Goal: Information Seeking & Learning: Learn about a topic

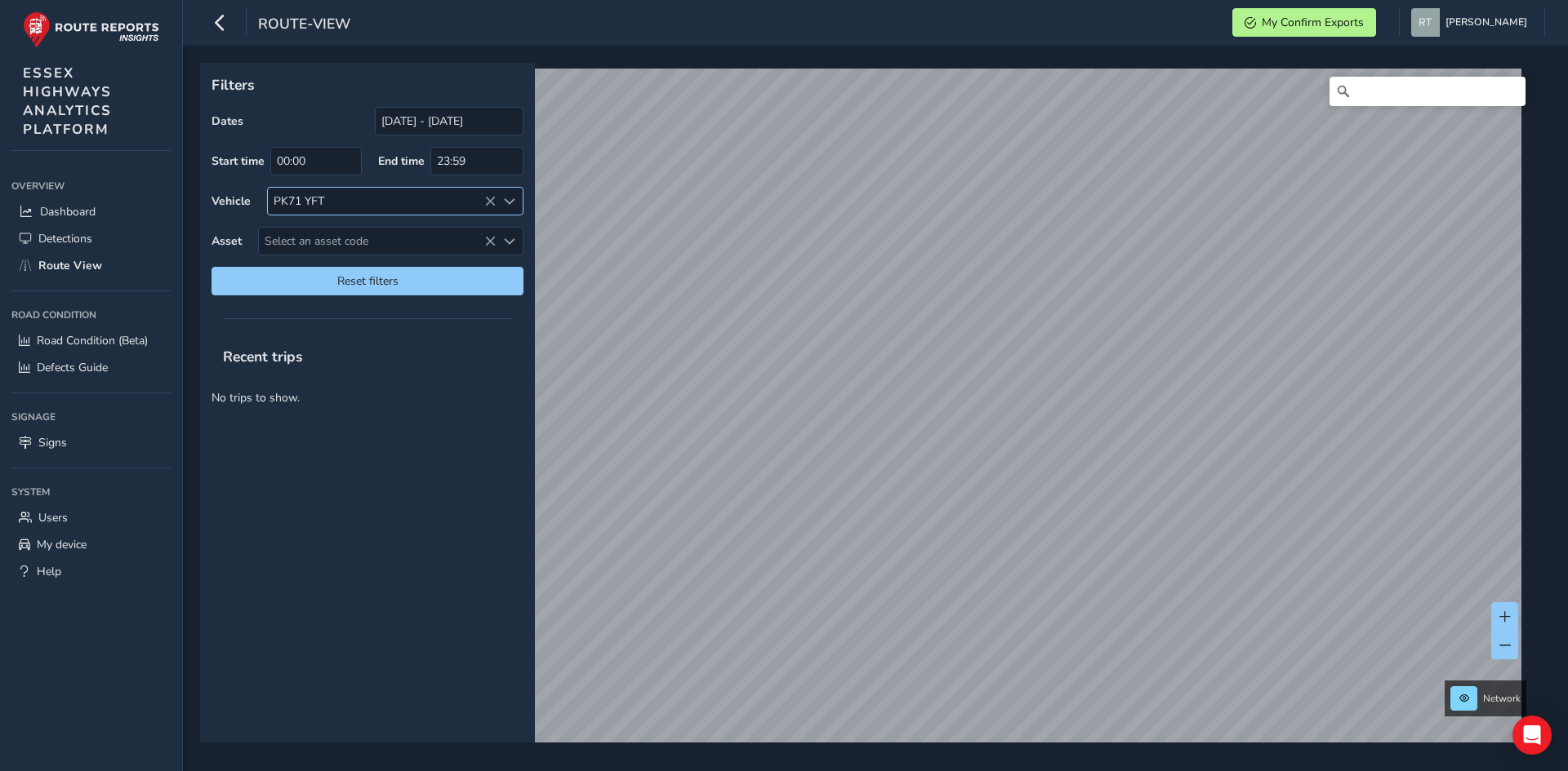
click at [488, 199] on icon at bounding box center [490, 202] width 12 height 12
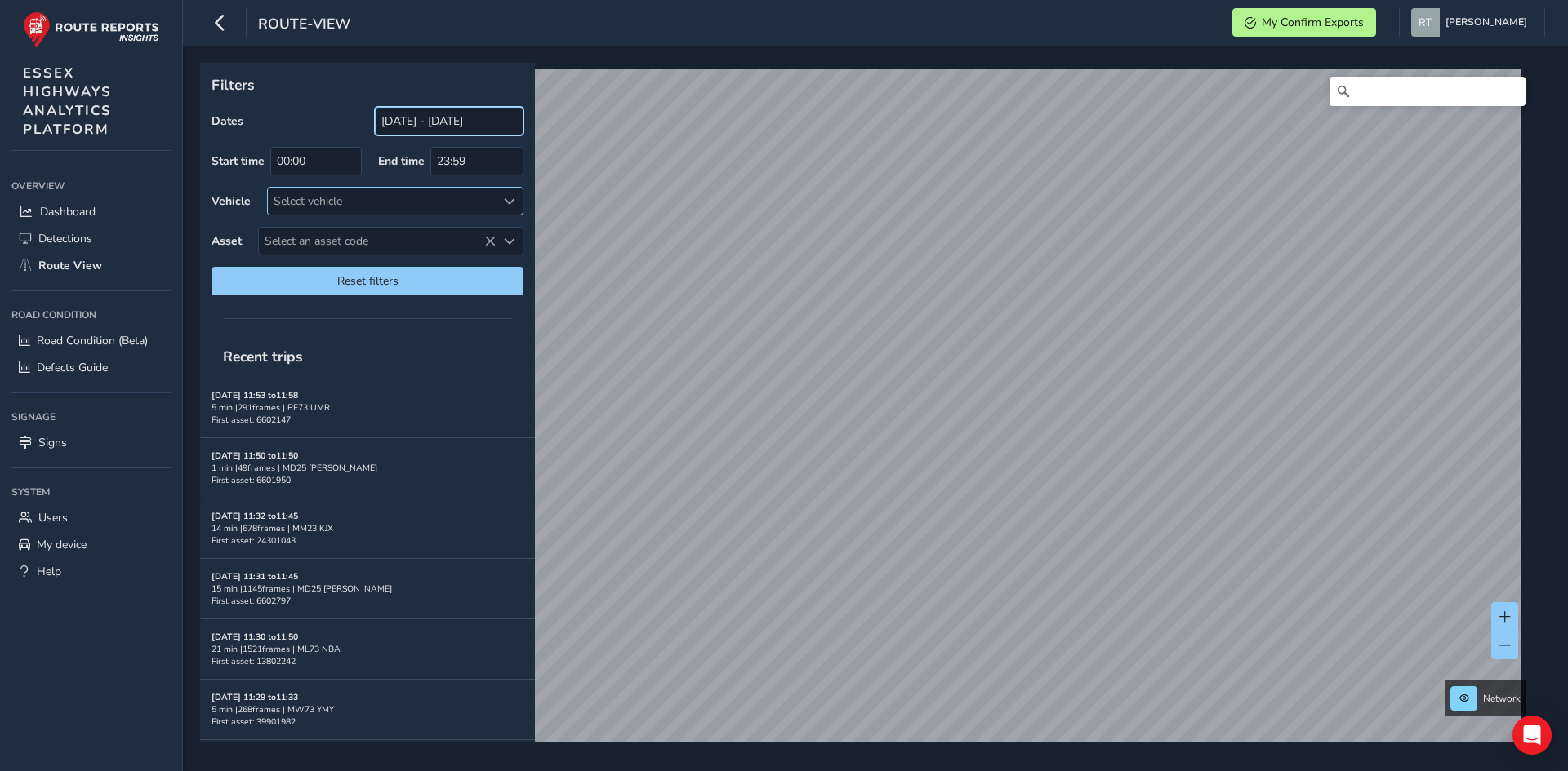
click at [469, 128] on input "[DATE] - [DATE]" at bounding box center [449, 121] width 149 height 28
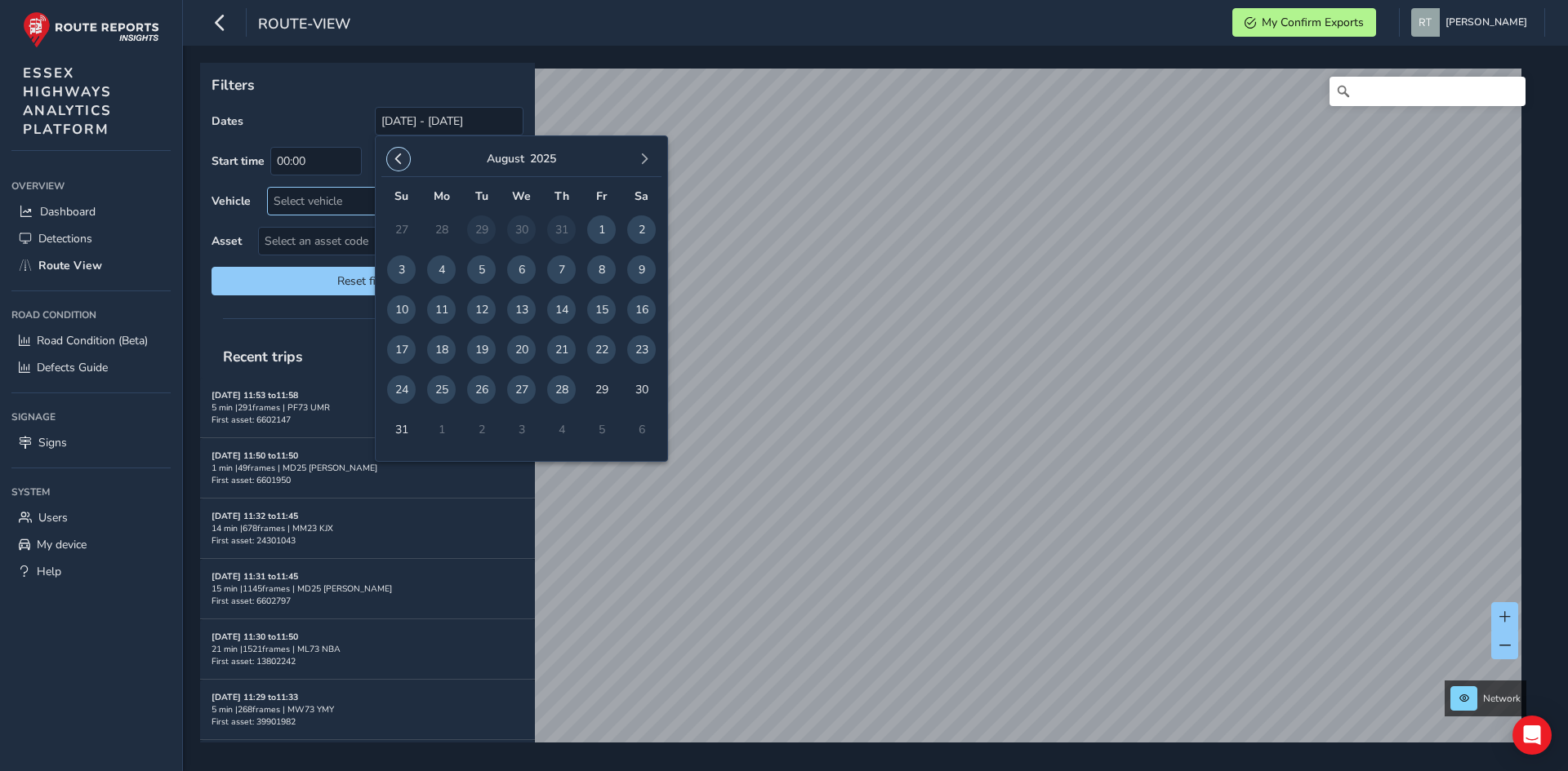
click at [405, 159] on button "button" at bounding box center [397, 159] width 22 height 22
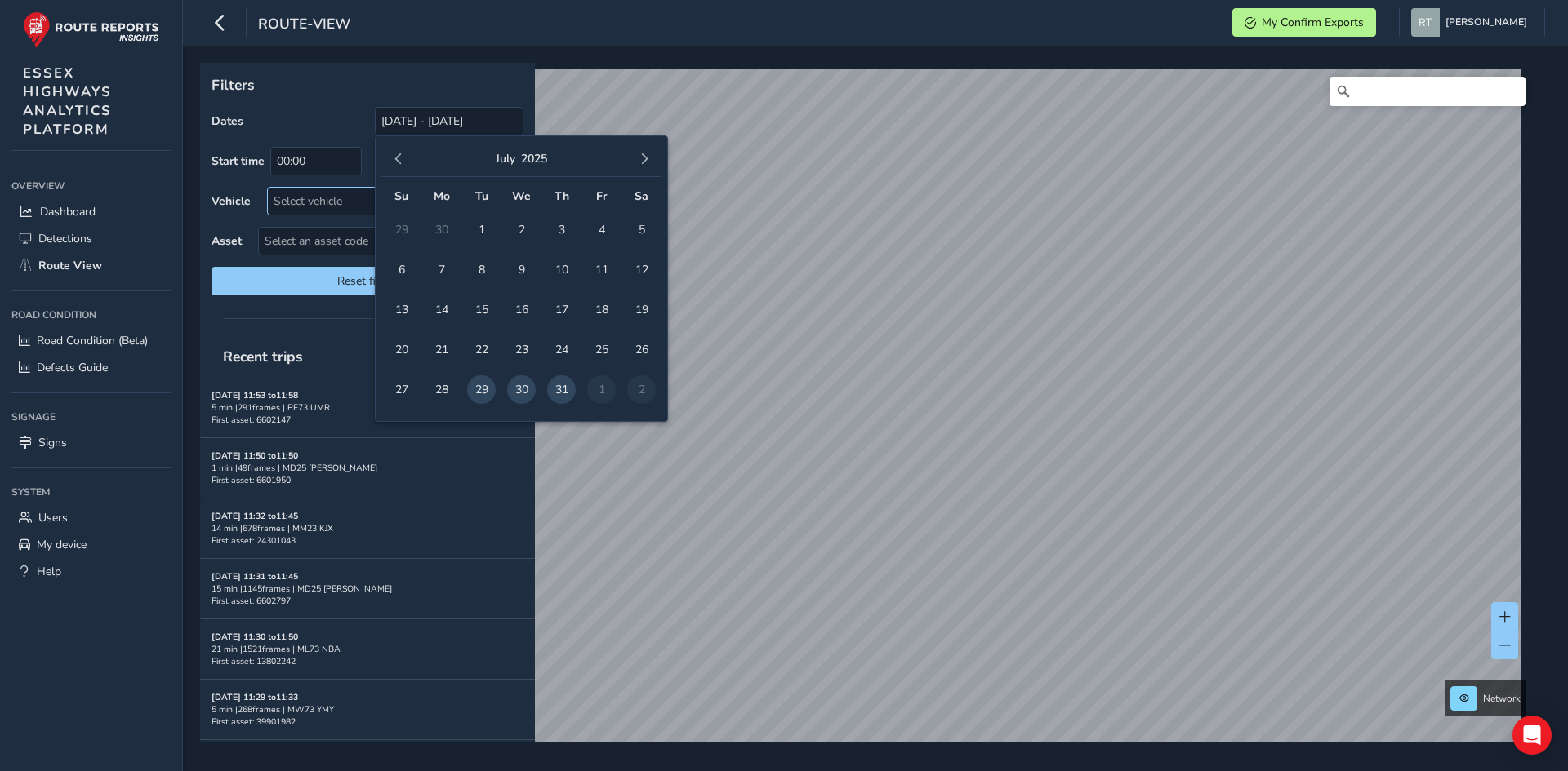
click at [405, 159] on button "button" at bounding box center [397, 159] width 22 height 22
click at [644, 157] on span "button" at bounding box center [645, 160] width 12 height 12
click at [405, 233] on span "1" at bounding box center [400, 229] width 28 height 28
click at [644, 151] on button "button" at bounding box center [644, 159] width 22 height 22
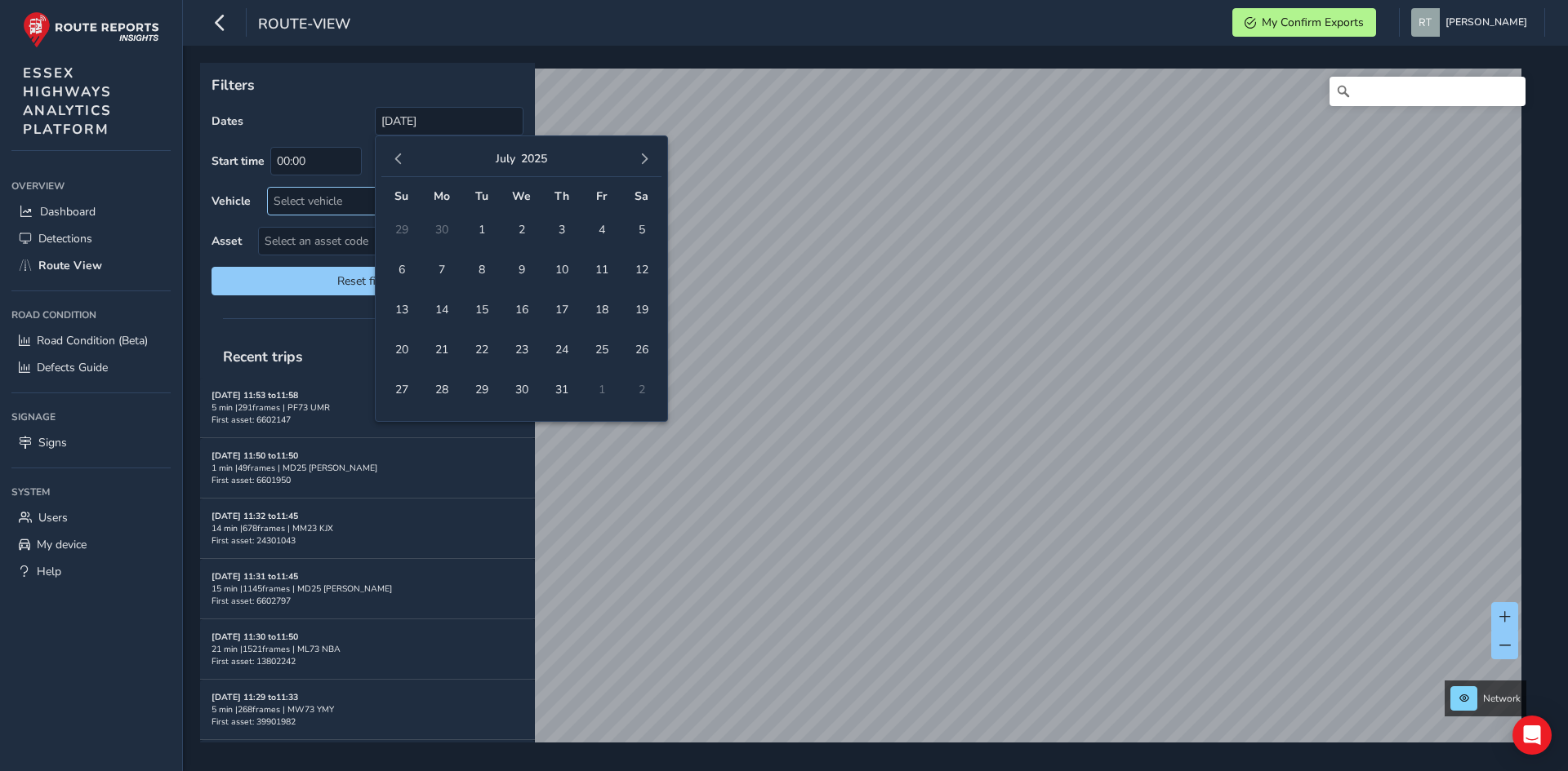
click at [644, 151] on button "button" at bounding box center [644, 159] width 22 height 22
click at [567, 391] on span "28" at bounding box center [561, 389] width 28 height 28
type input "[DATE] - [DATE]"
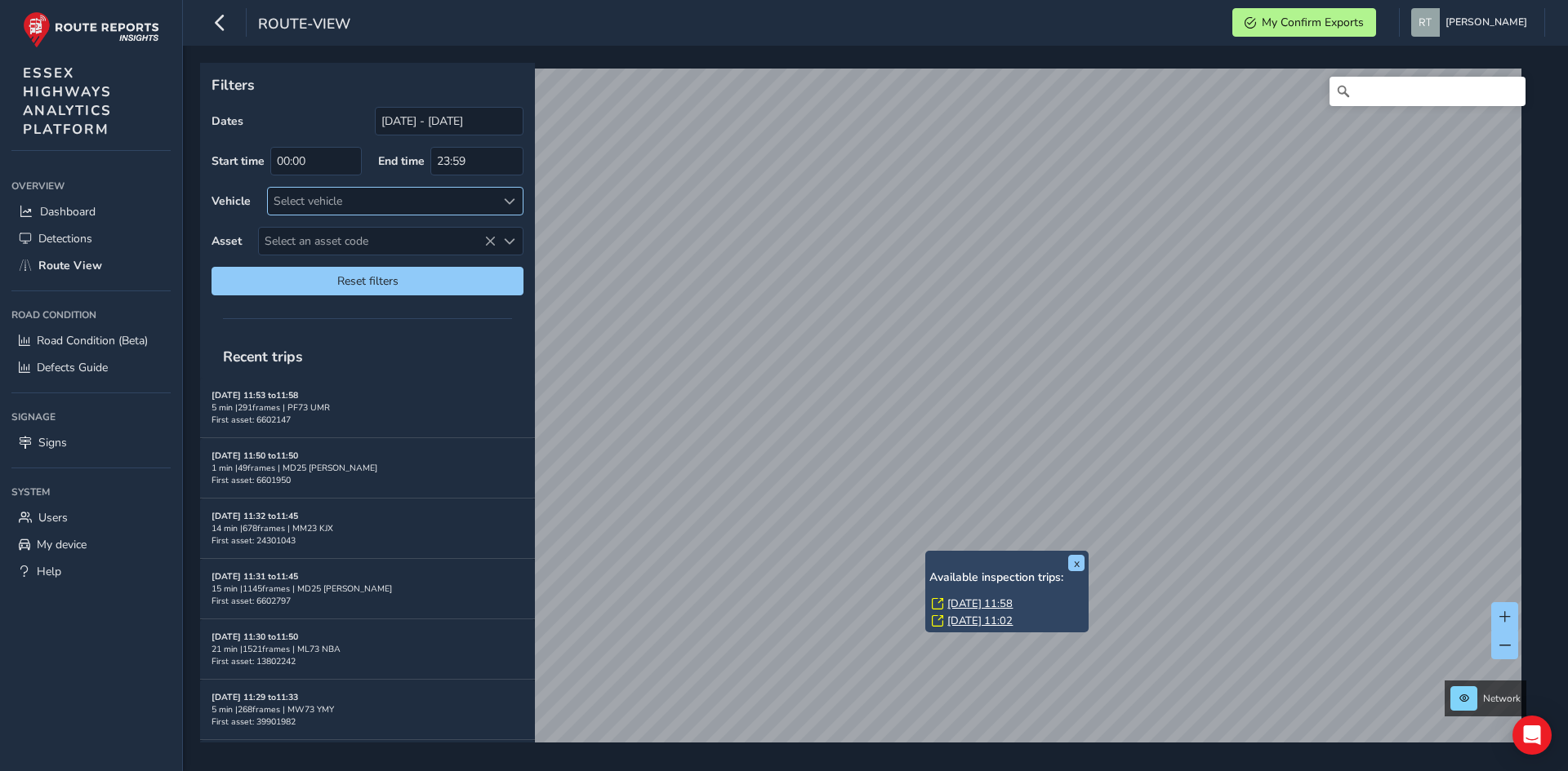
click at [1003, 606] on link "[DATE] 11:58" at bounding box center [980, 604] width 65 height 15
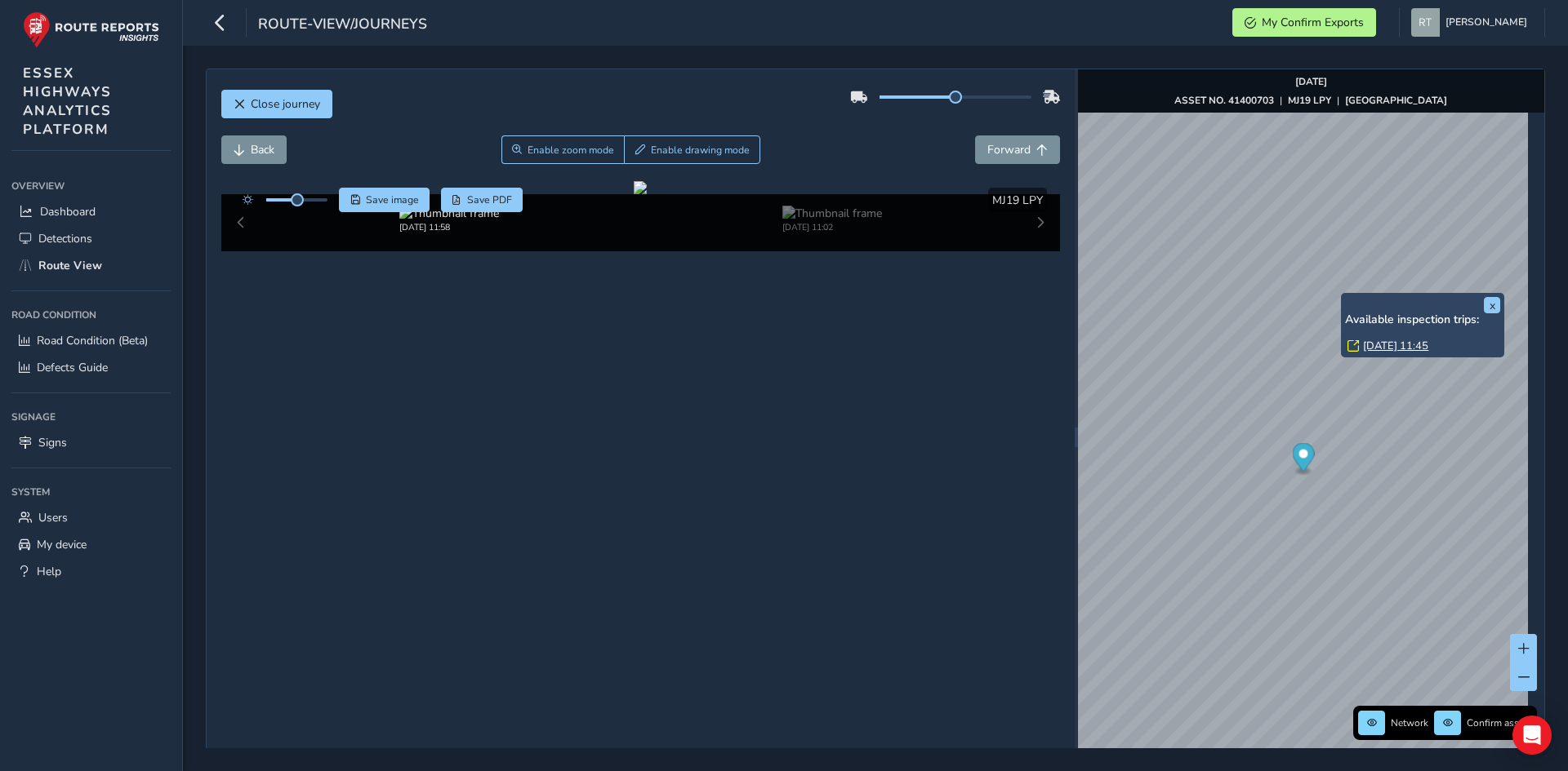
click at [1393, 349] on link "[DATE] 11:45" at bounding box center [1395, 346] width 65 height 15
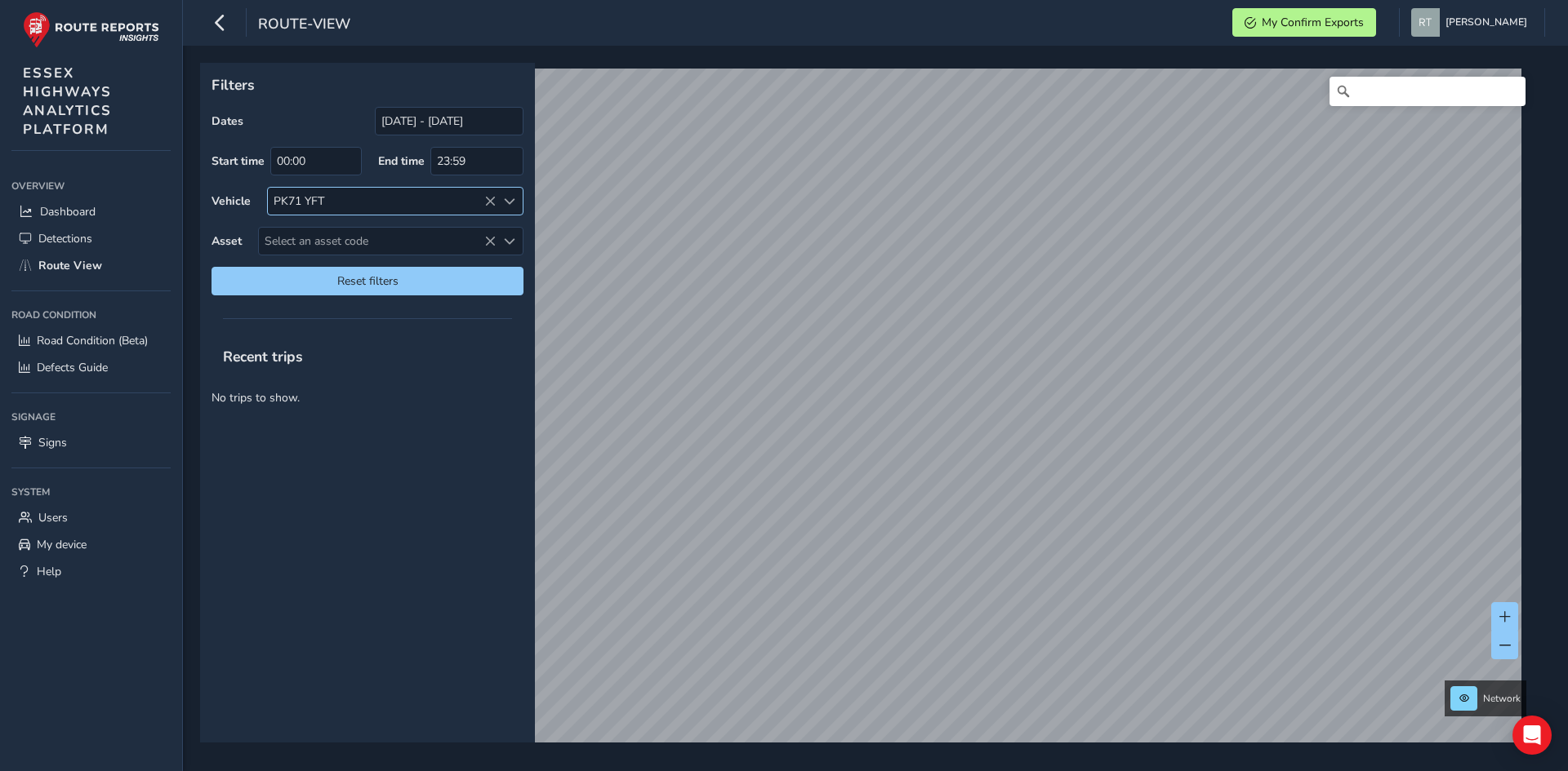
click at [484, 201] on icon at bounding box center [490, 202] width 12 height 12
